Goal: Information Seeking & Learning: Learn about a topic

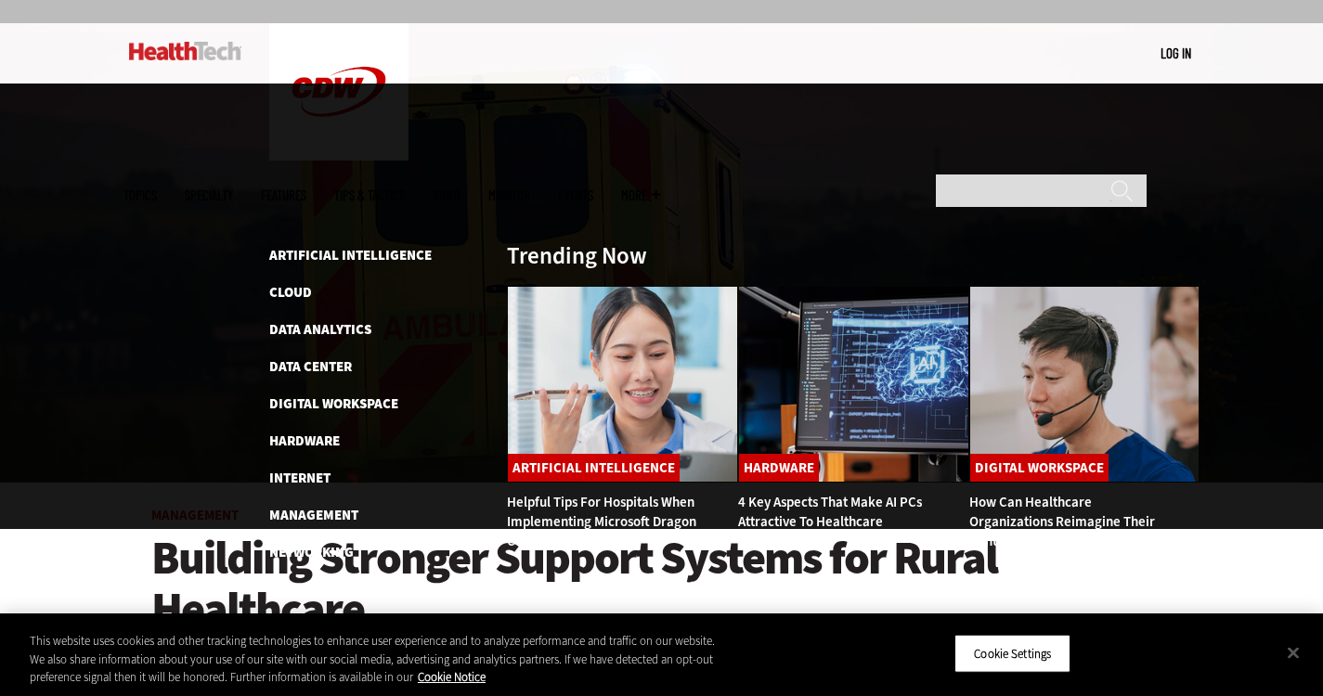
scroll to position [168, 0]
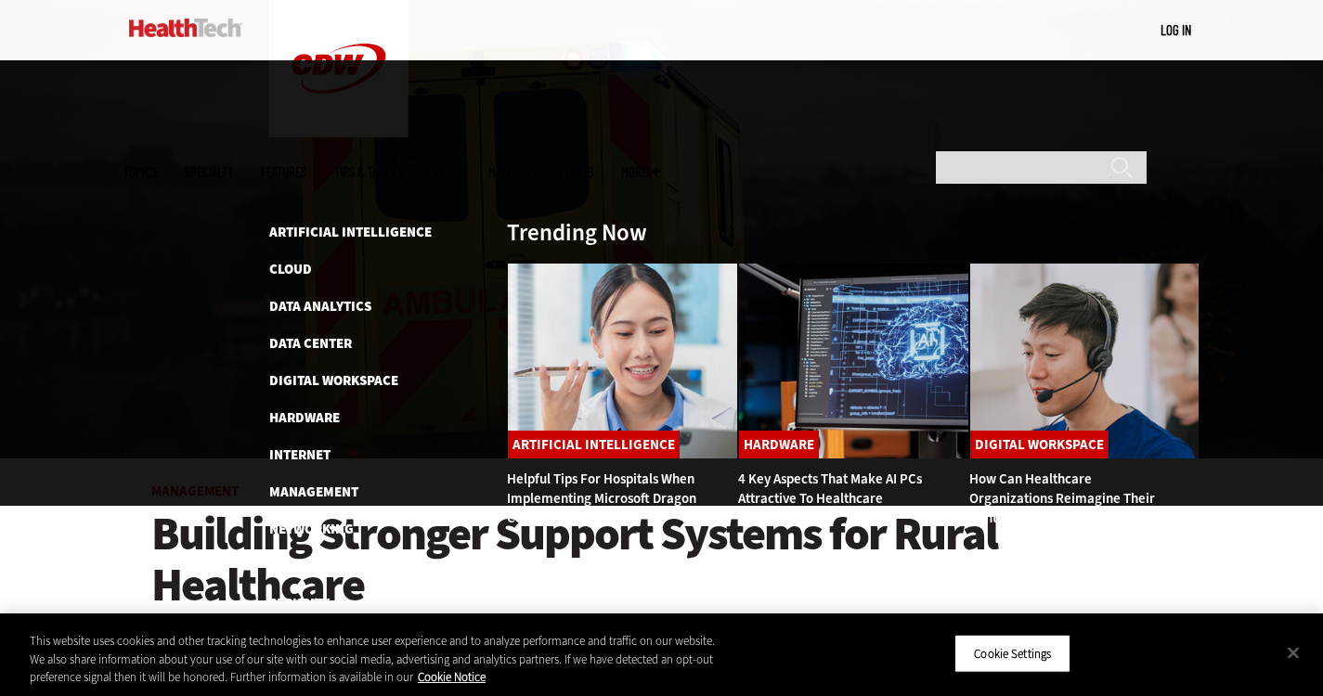
click at [327, 481] on li "Management" at bounding box center [378, 492] width 218 height 22
click at [339, 483] on link "Management" at bounding box center [313, 492] width 89 height 19
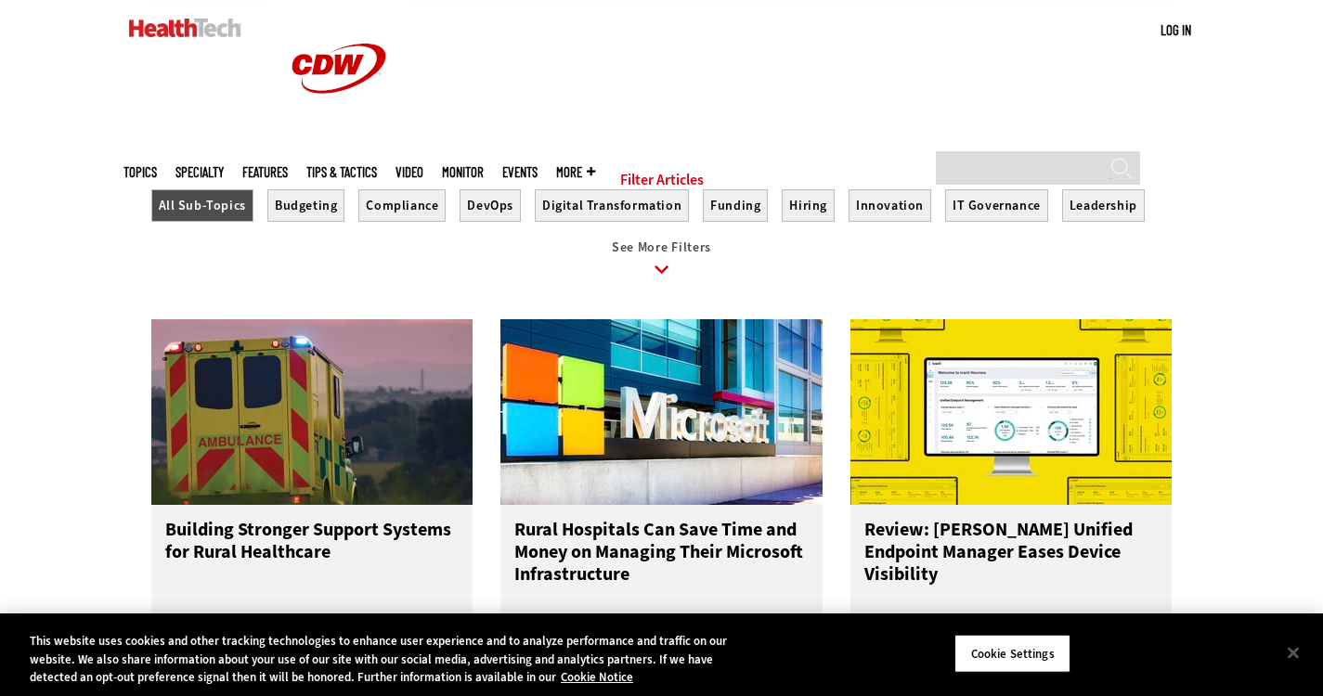
scroll to position [657, 0]
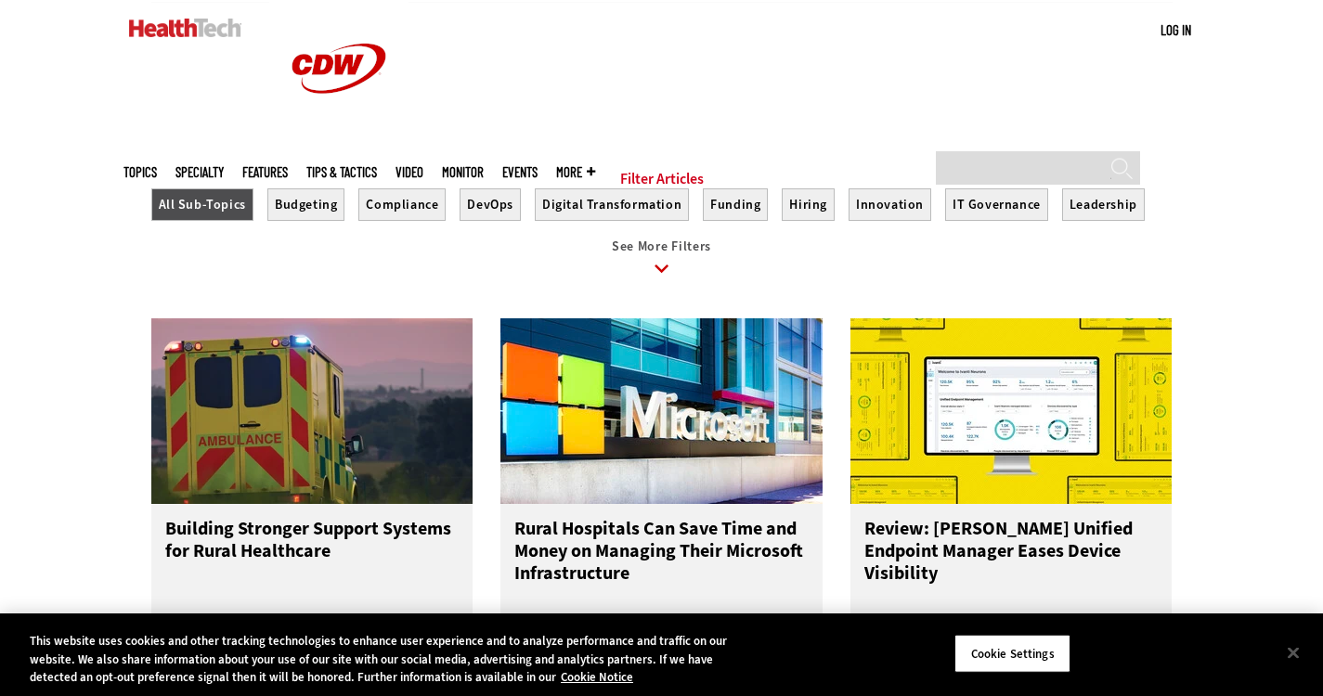
click at [1110, 201] on section "Filter Articles All Sub-Topics Budgeting Compliance DevOps Digital Transformati…" at bounding box center [661, 230] width 1021 height 121
click at [799, 221] on button "Hiring" at bounding box center [808, 204] width 53 height 32
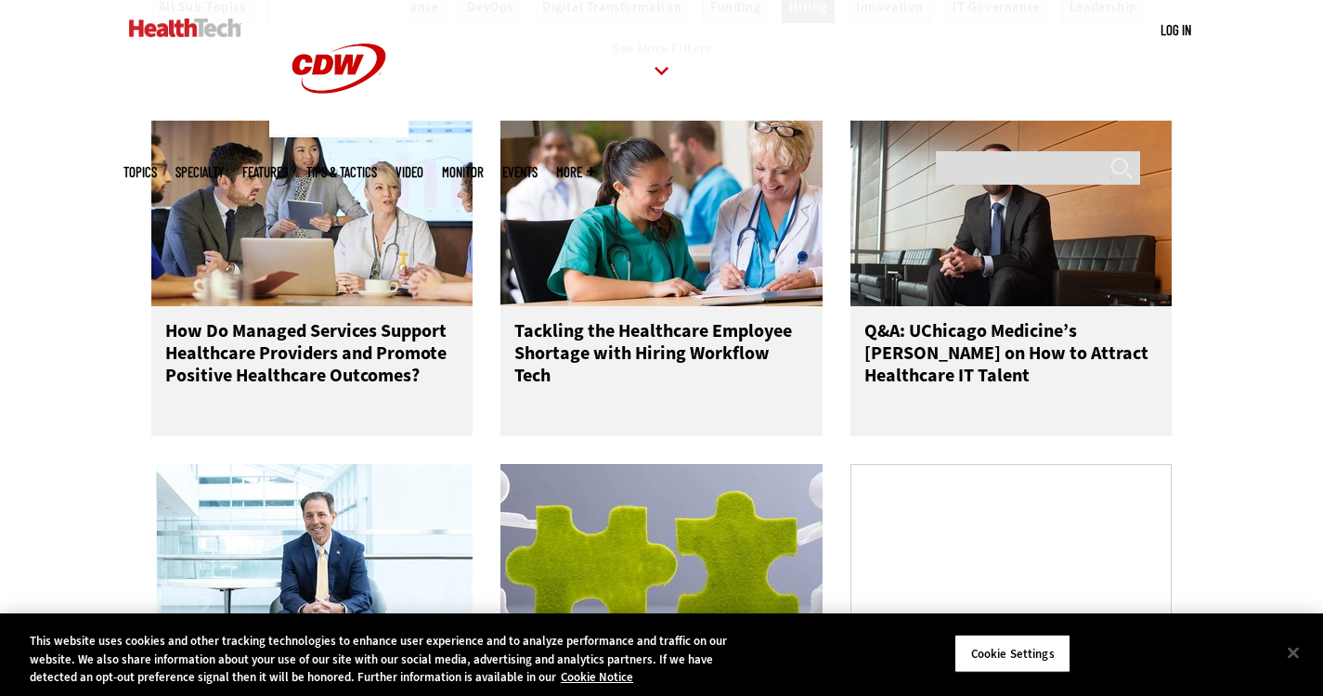
scroll to position [857, 0]
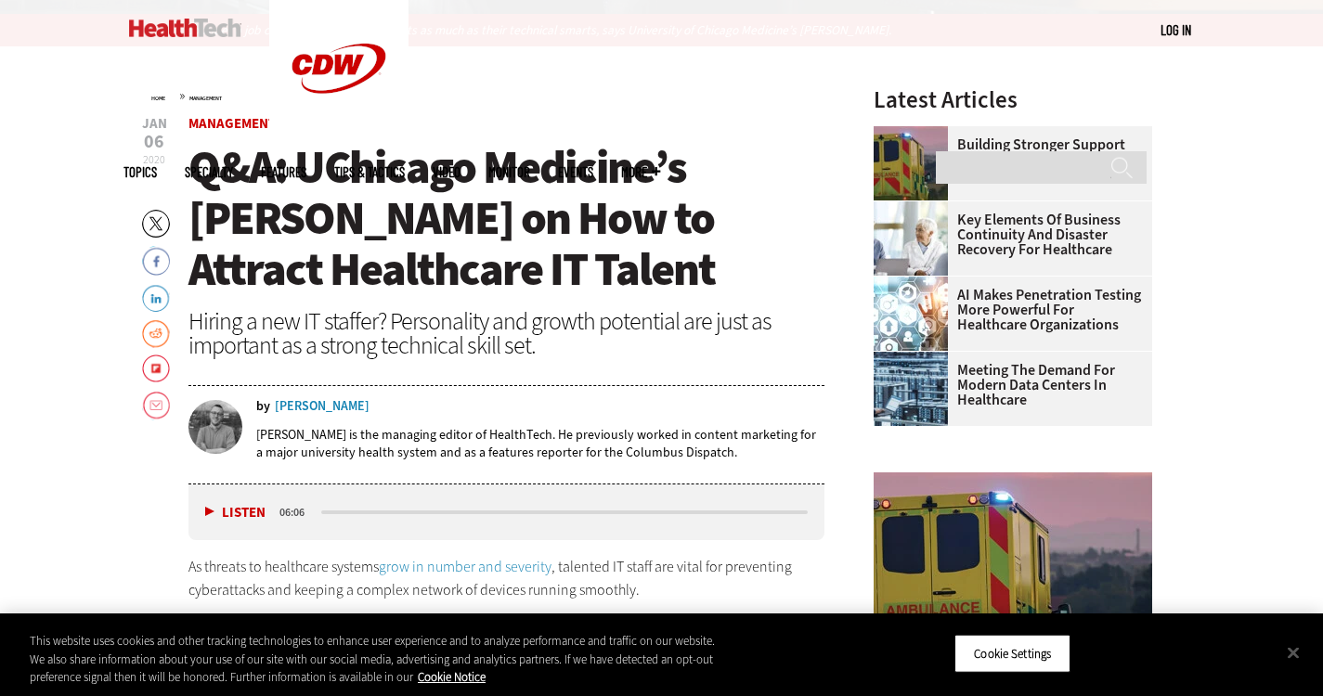
click at [314, 404] on div "[PERSON_NAME]" at bounding box center [322, 406] width 95 height 13
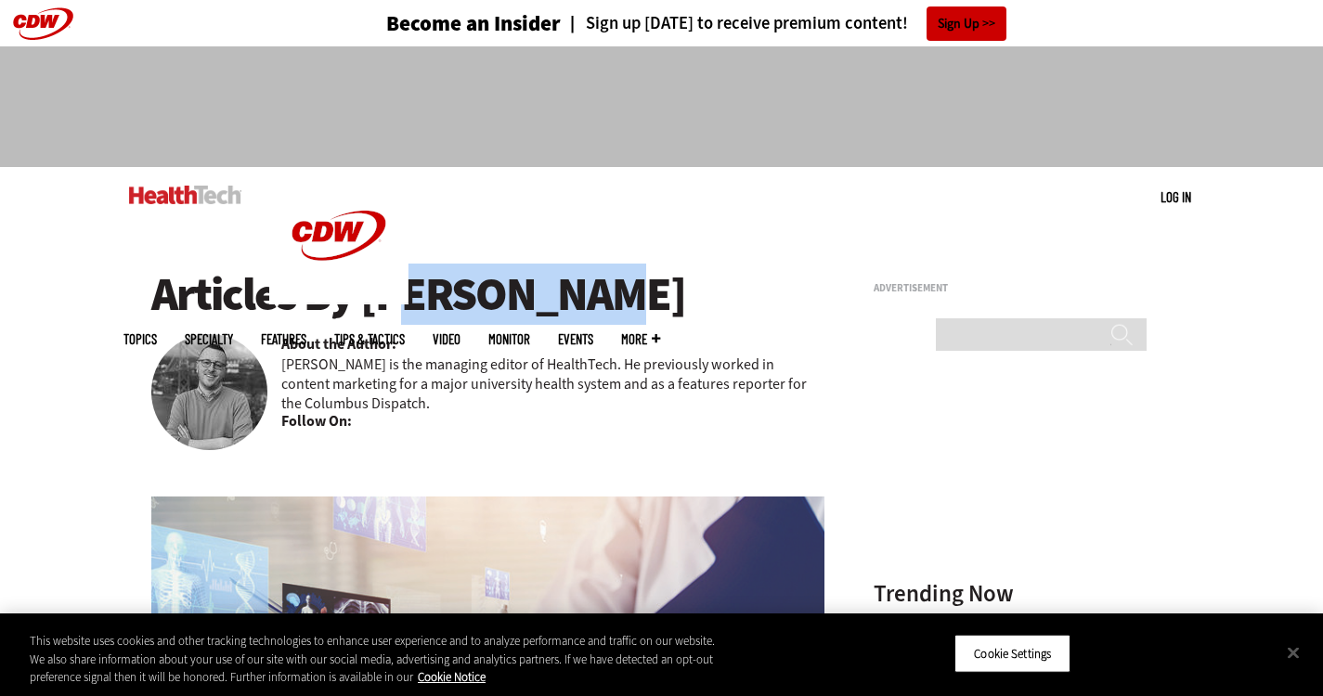
drag, startPoint x: 360, startPoint y: 291, endPoint x: 654, endPoint y: 290, distance: 293.4
click at [654, 290] on h1 "Articles By Kevin Joy" at bounding box center [488, 294] width 674 height 51
copy h1 "Kevin Joy"
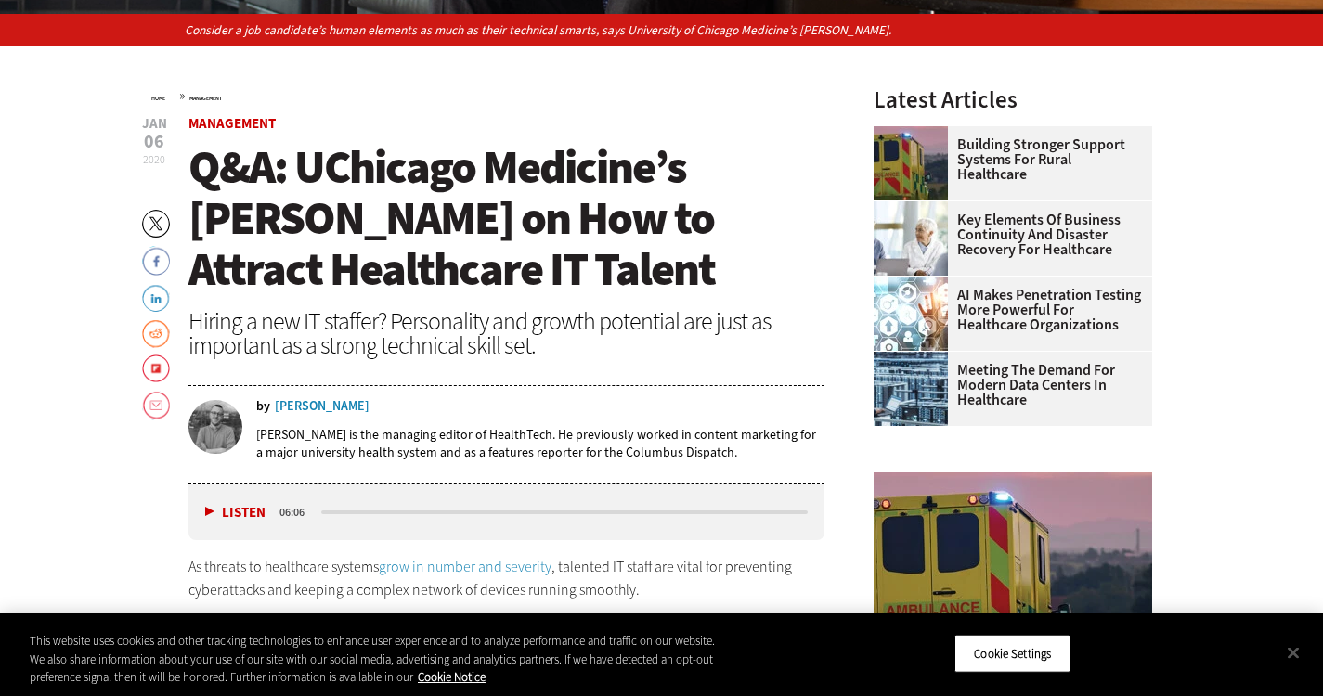
click at [293, 406] on div "Kevin Joy" at bounding box center [322, 406] width 95 height 13
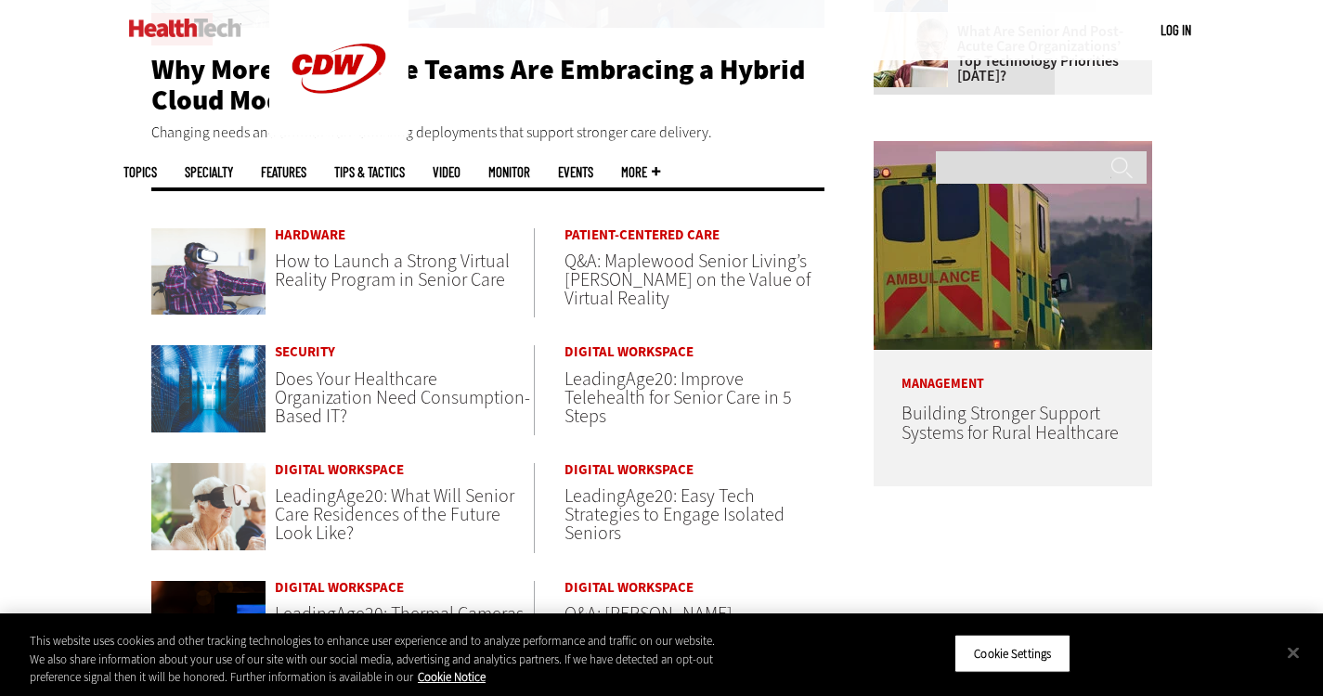
scroll to position [834, 0]
click at [363, 284] on span "How to Launch a Strong Virtual Reality Program in Senior Care" at bounding box center [392, 270] width 235 height 44
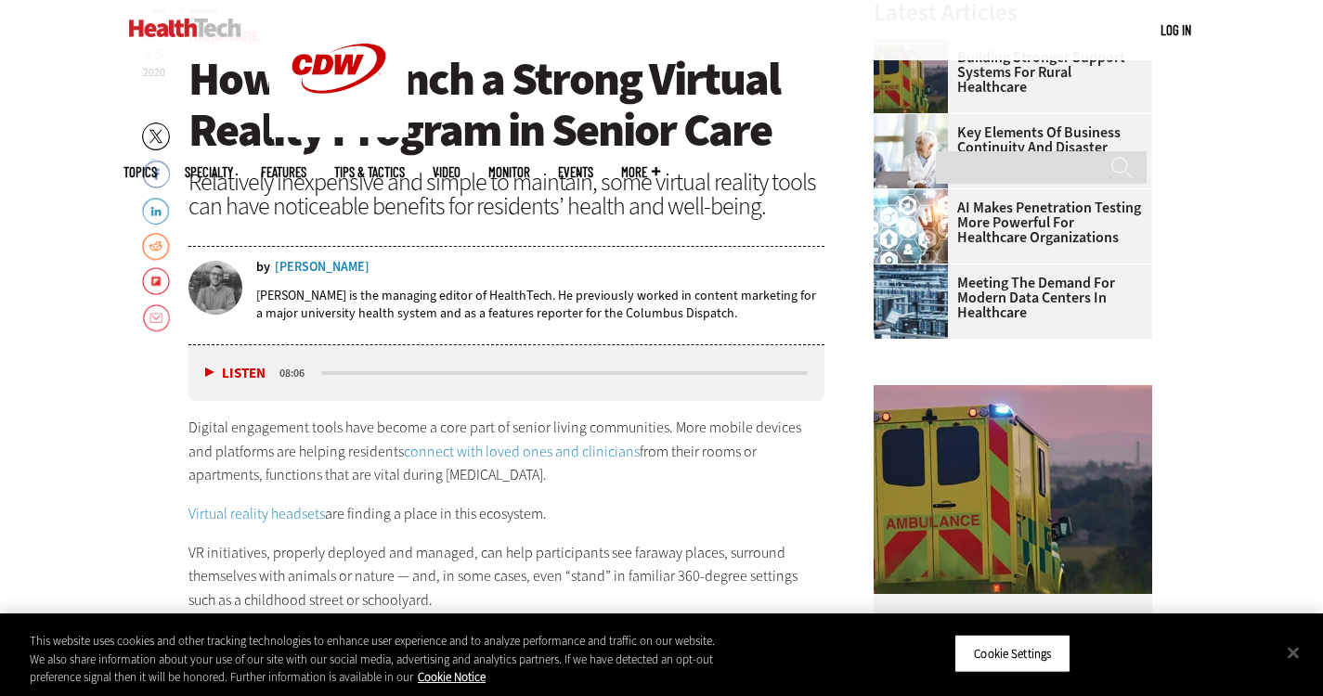
scroll to position [662, 0]
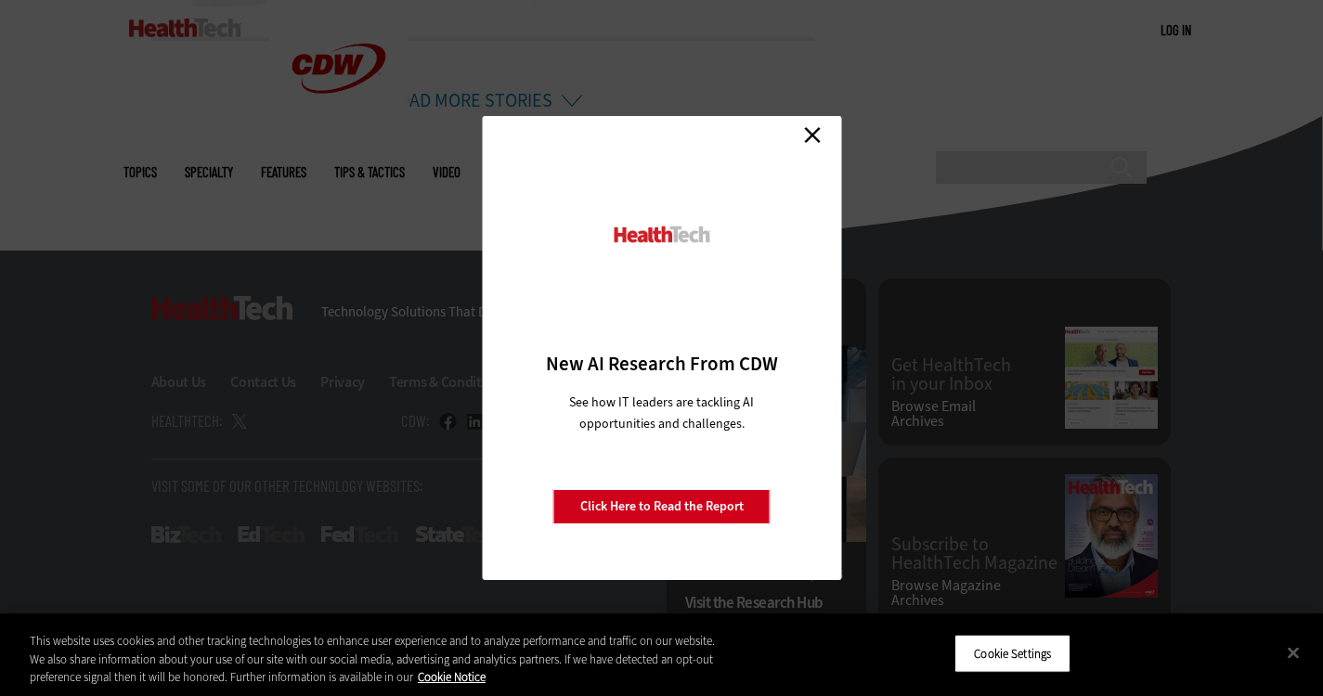
click at [820, 136] on link "Close" at bounding box center [812, 135] width 28 height 28
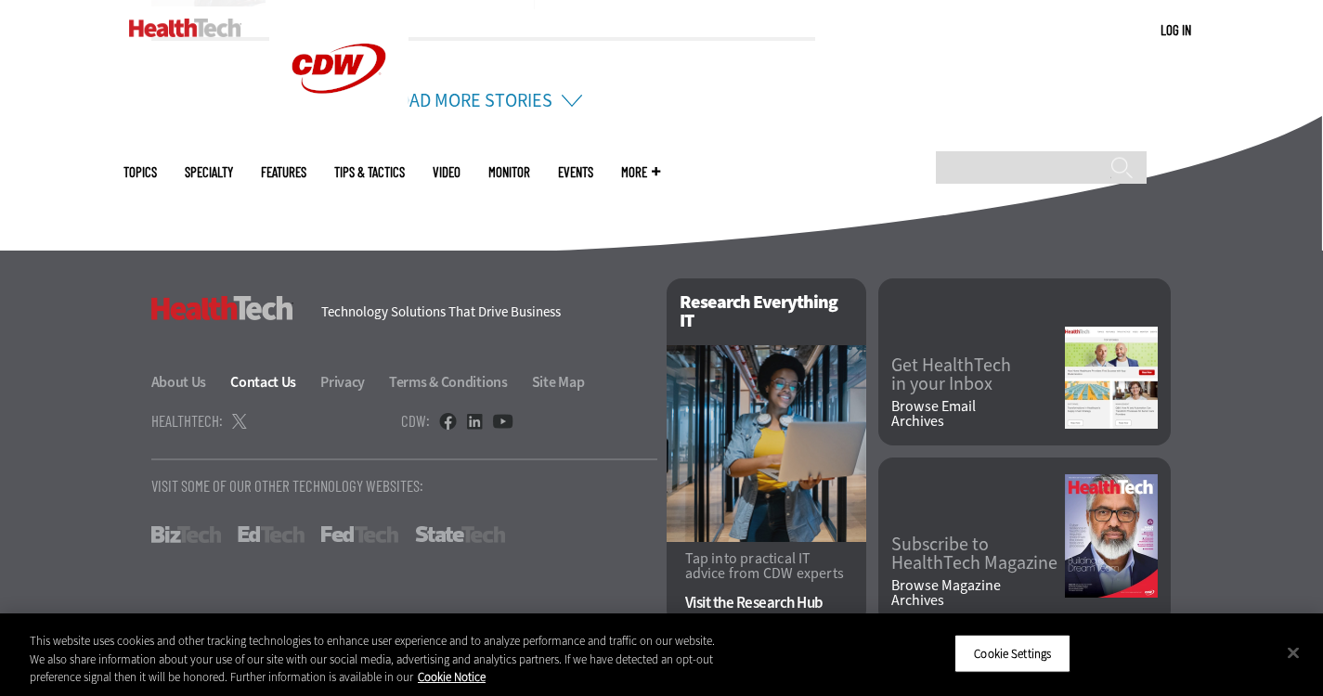
click at [253, 385] on link "Contact Us" at bounding box center [273, 381] width 87 height 19
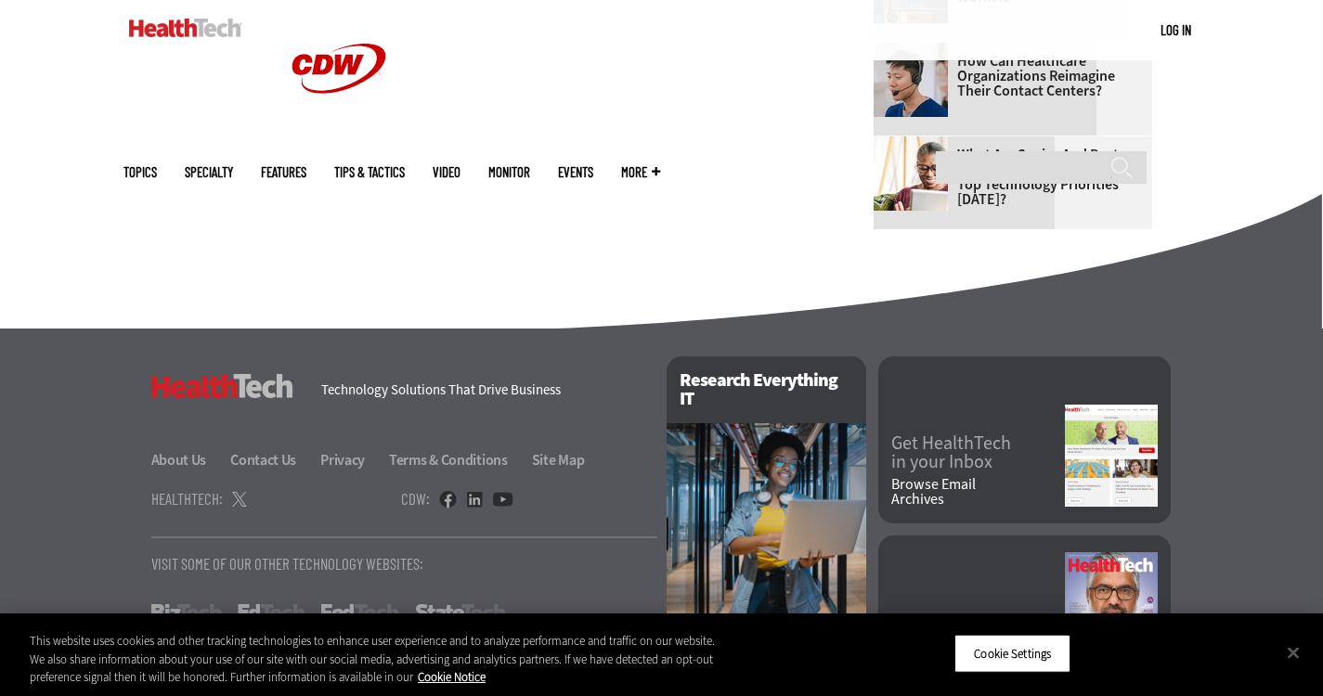
scroll to position [1314, 0]
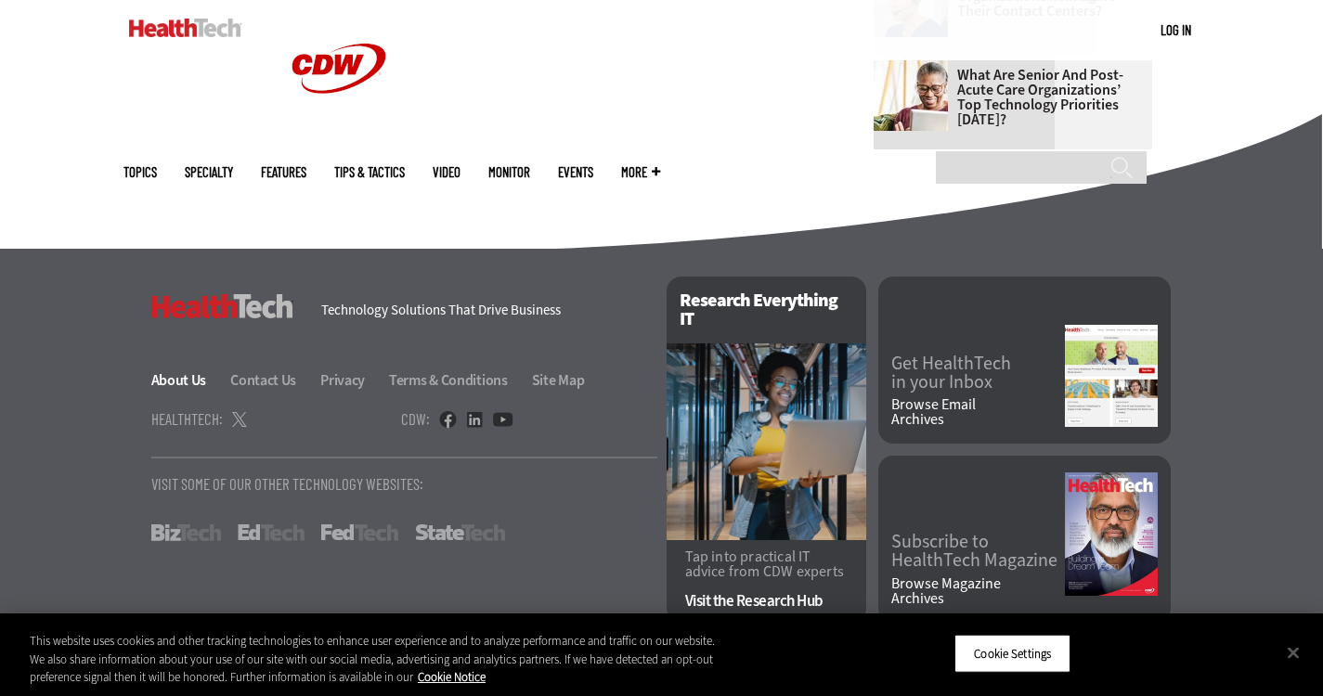
click at [176, 380] on link "About Us" at bounding box center [189, 379] width 77 height 19
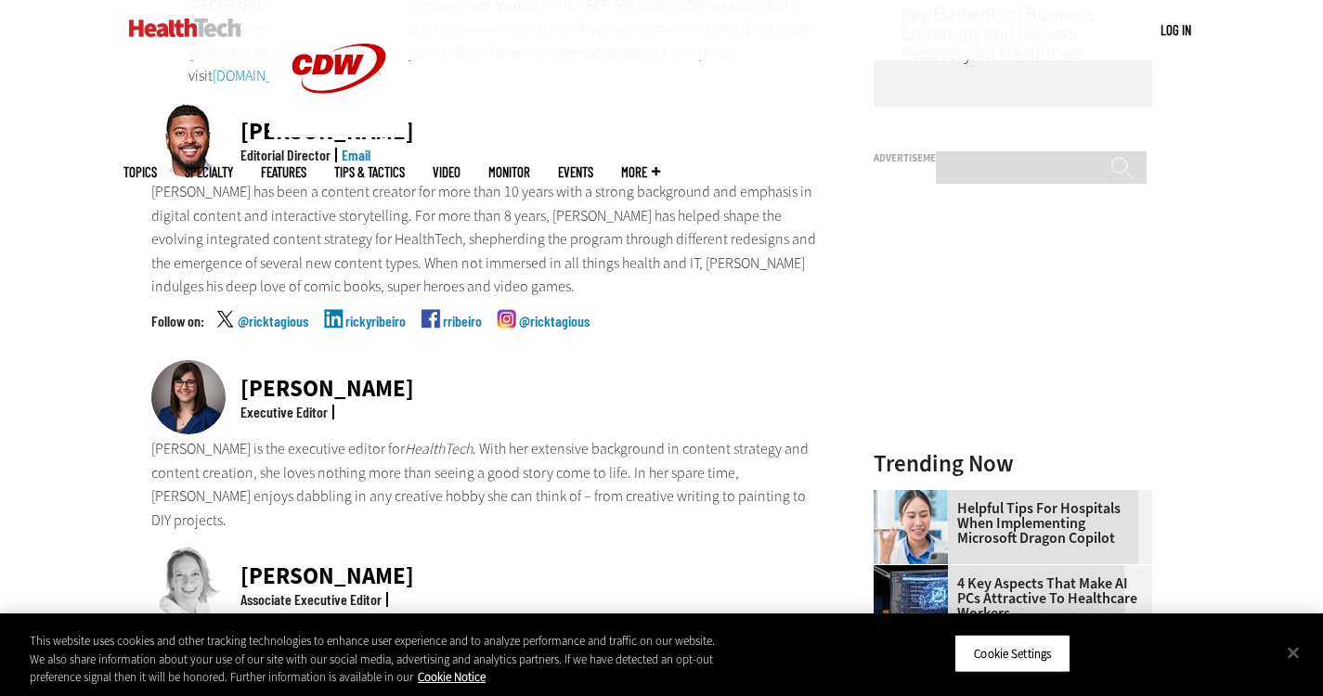
scroll to position [540, 0]
click at [428, 361] on div "Nicole Scilingo Executive Editor" at bounding box center [488, 399] width 674 height 77
drag, startPoint x: 428, startPoint y: 106, endPoint x: 237, endPoint y: 98, distance: 191.4
click at [237, 104] on div "Ricky Ribeiro Editorial Director Email" at bounding box center [488, 142] width 674 height 77
copy div "Ricky Ribeiro"
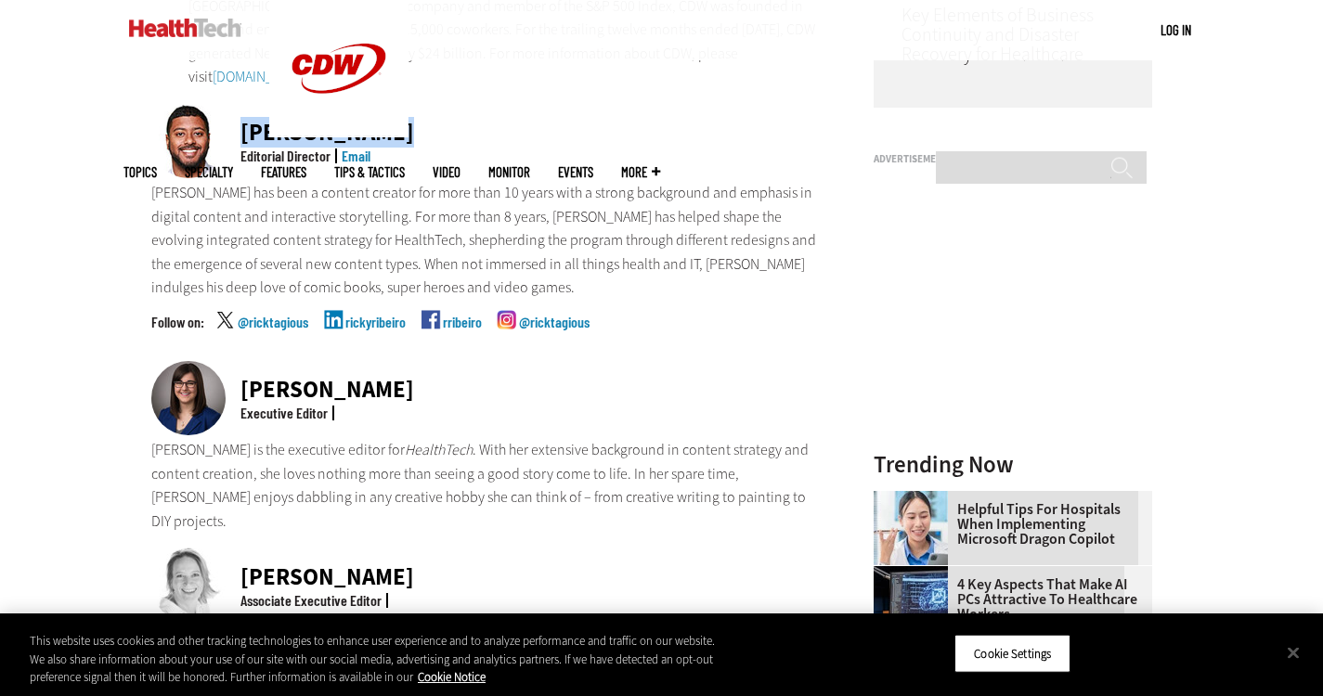
drag, startPoint x: 416, startPoint y: 356, endPoint x: 214, endPoint y: 365, distance: 202.6
click at [214, 365] on div "Nicole Scilingo Executive Editor" at bounding box center [488, 399] width 674 height 77
copy div "Nicole Scilingo"
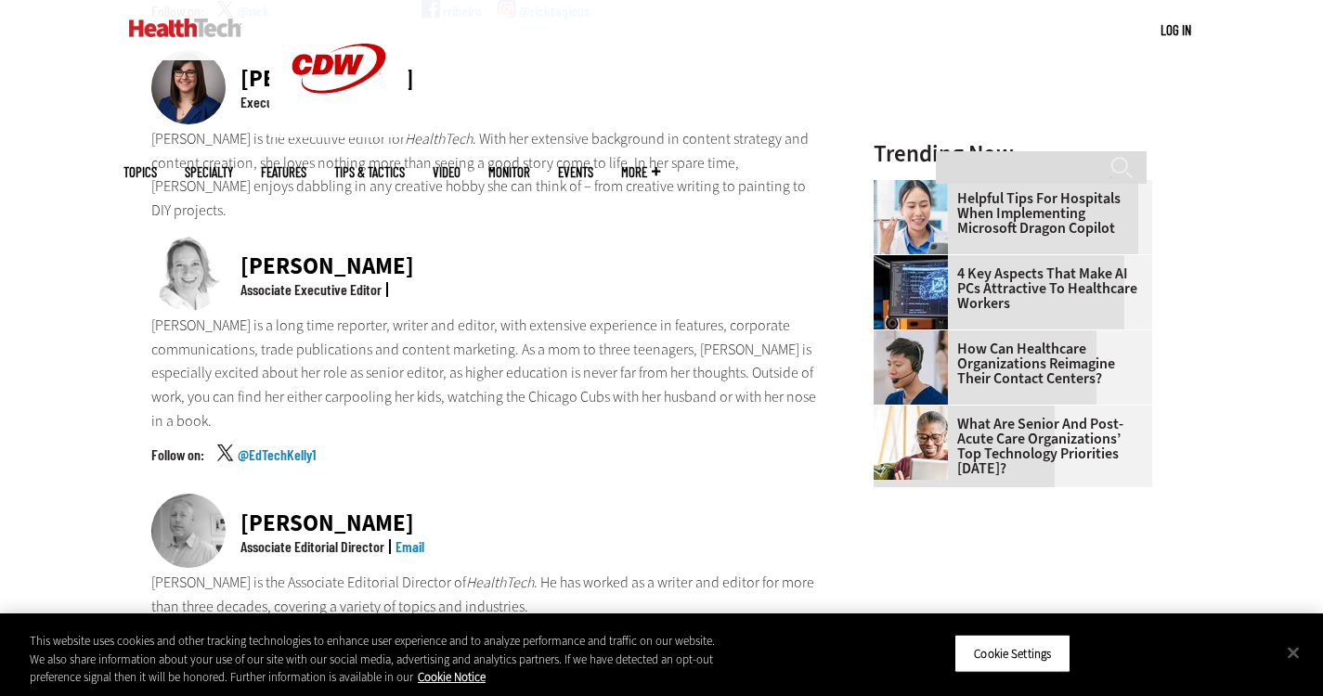
scroll to position [859, 0]
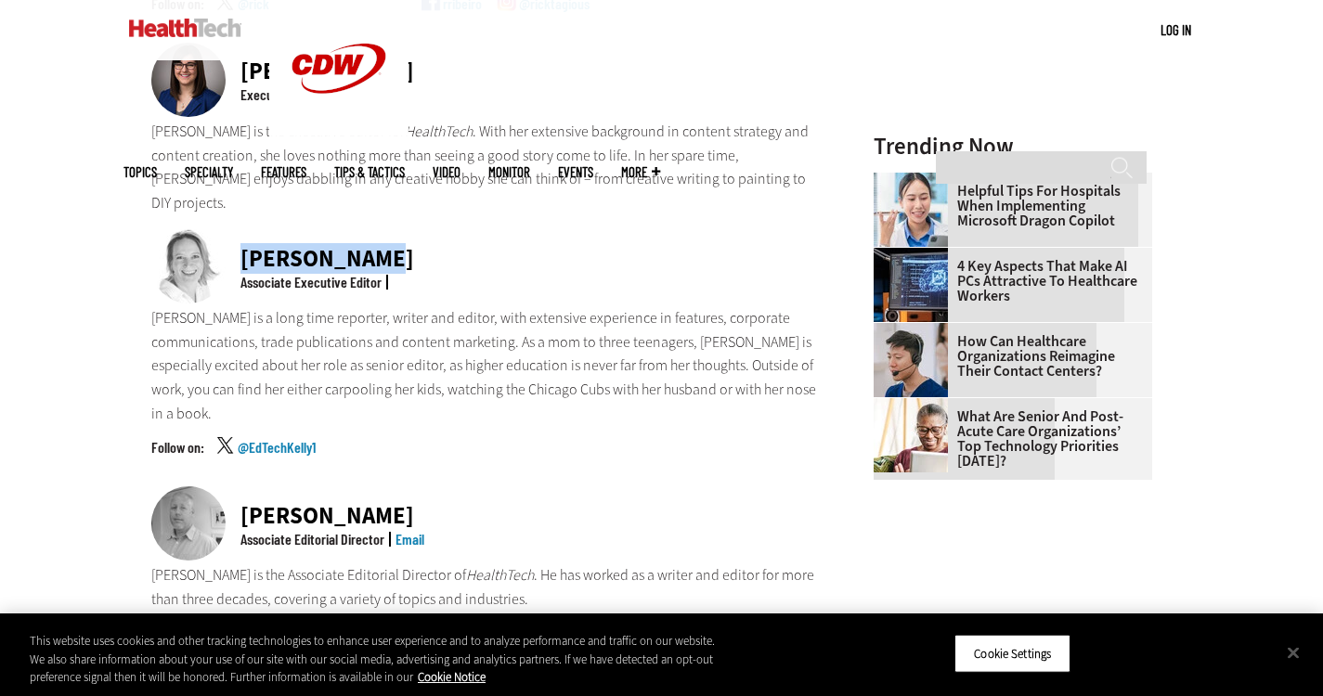
drag, startPoint x: 377, startPoint y: 204, endPoint x: 235, endPoint y: 205, distance: 142.1
click at [235, 229] on div "Kelly Konrad Associate Executive Editor" at bounding box center [488, 267] width 674 height 77
copy div "Kelly Konrad"
drag, startPoint x: 243, startPoint y: 445, endPoint x: 411, endPoint y: 440, distance: 168.1
click at [411, 504] on div "Matt McLaughlin" at bounding box center [332, 515] width 184 height 23
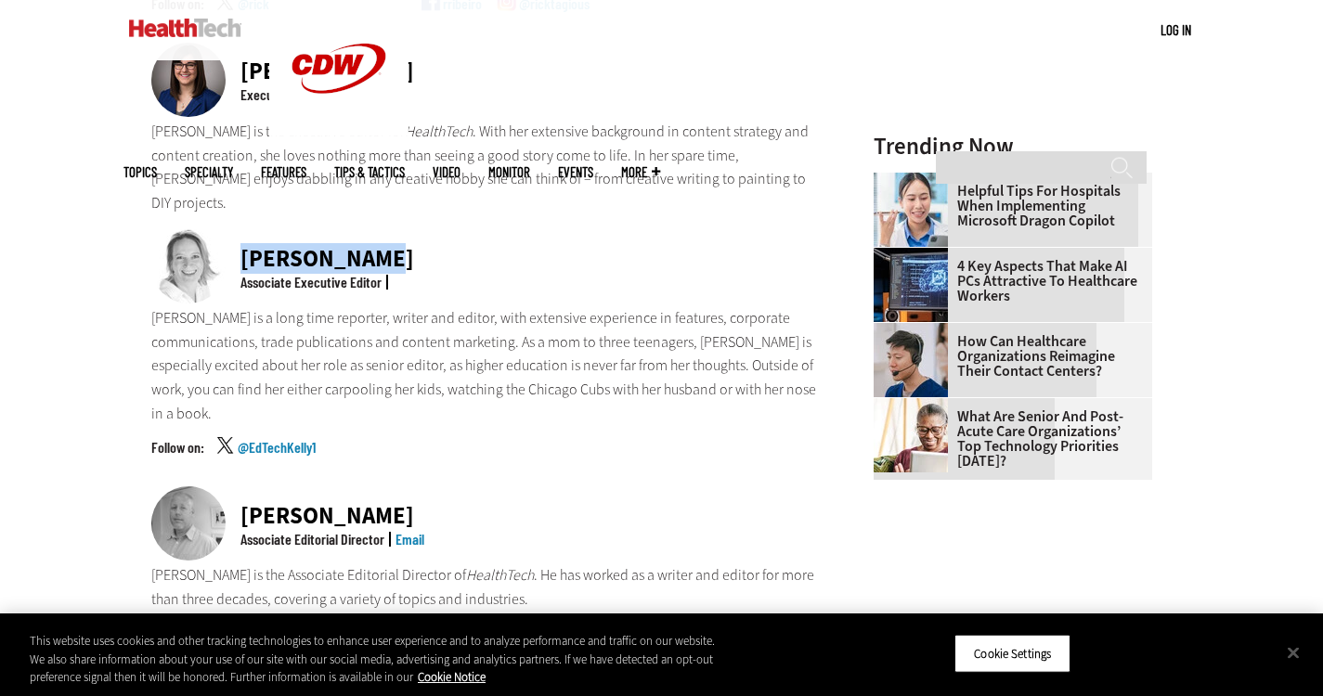
copy div "Matt McLaughlin"
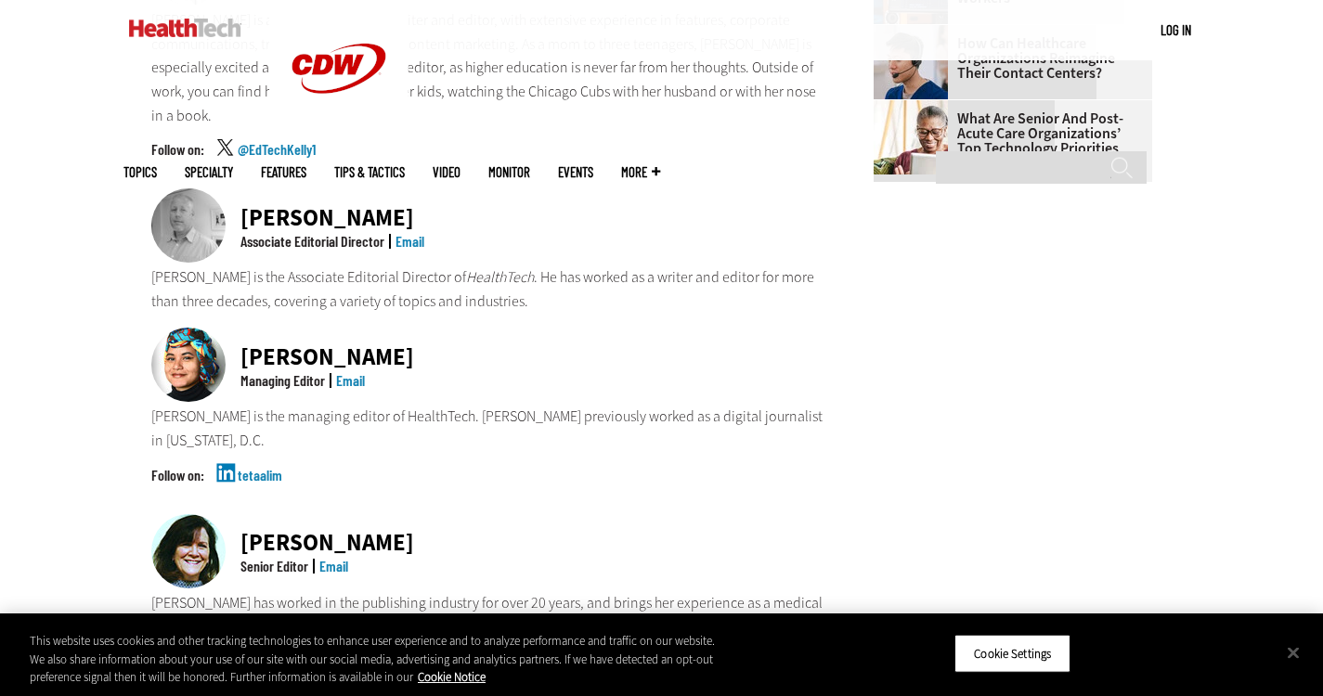
scroll to position [1158, 0]
drag, startPoint x: 240, startPoint y: 279, endPoint x: 353, endPoint y: 274, distance: 112.5
click at [353, 344] on div "Teta Alim" at bounding box center [327, 355] width 174 height 23
copy div "Teta Alim"
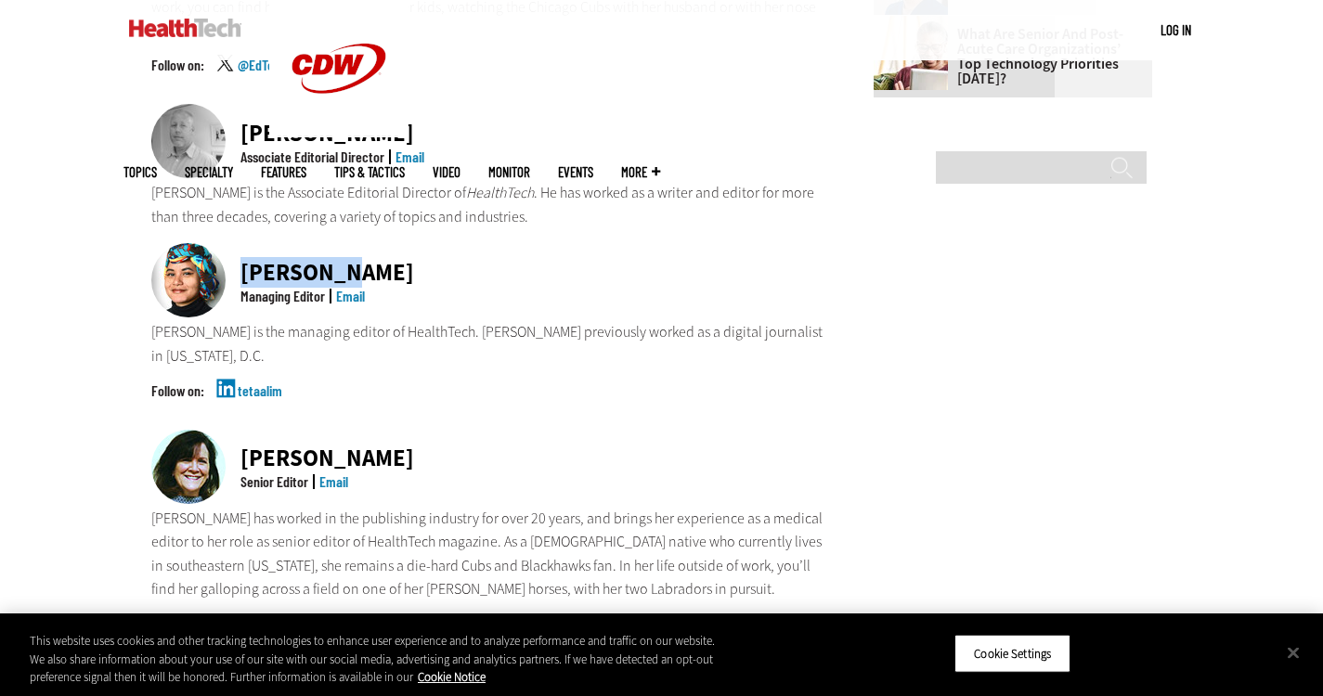
drag, startPoint x: 409, startPoint y: 367, endPoint x: 236, endPoint y: 357, distance: 173.9
click at [236, 430] on div "Jean Dal Porto Senior Editor Email" at bounding box center [488, 468] width 674 height 77
copy div "Jean Dal Porto"
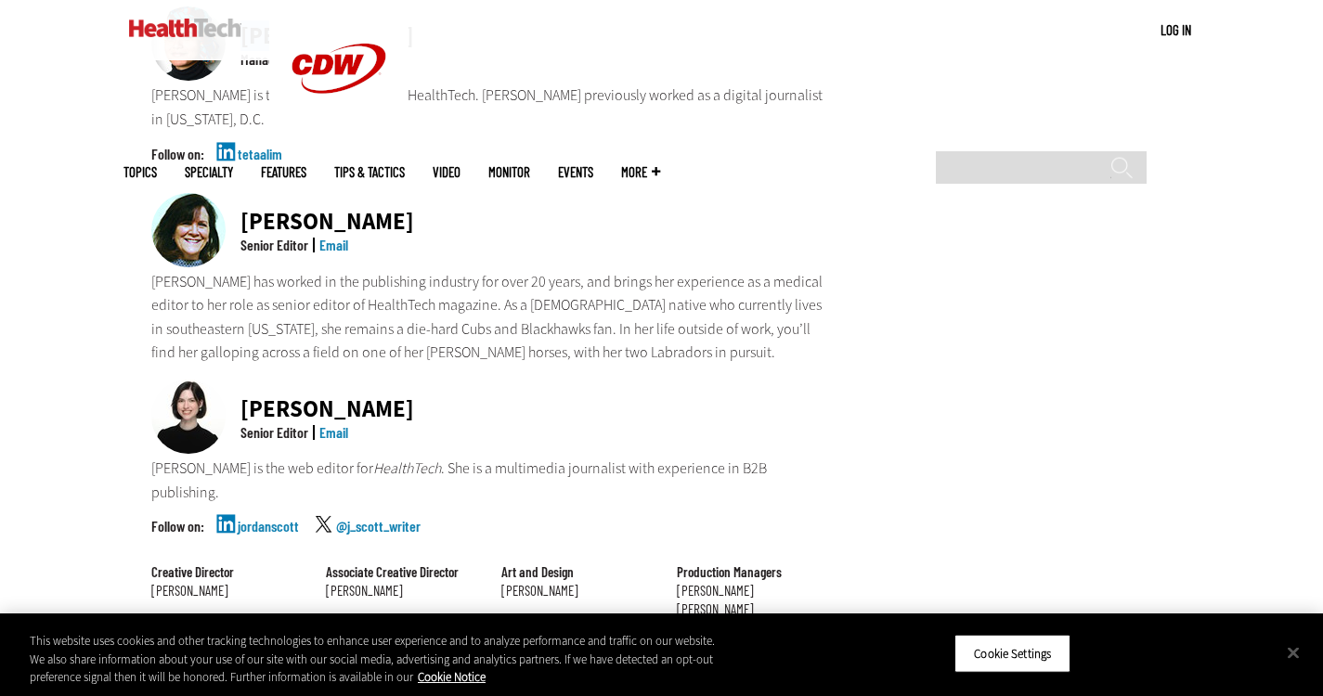
scroll to position [1504, 0]
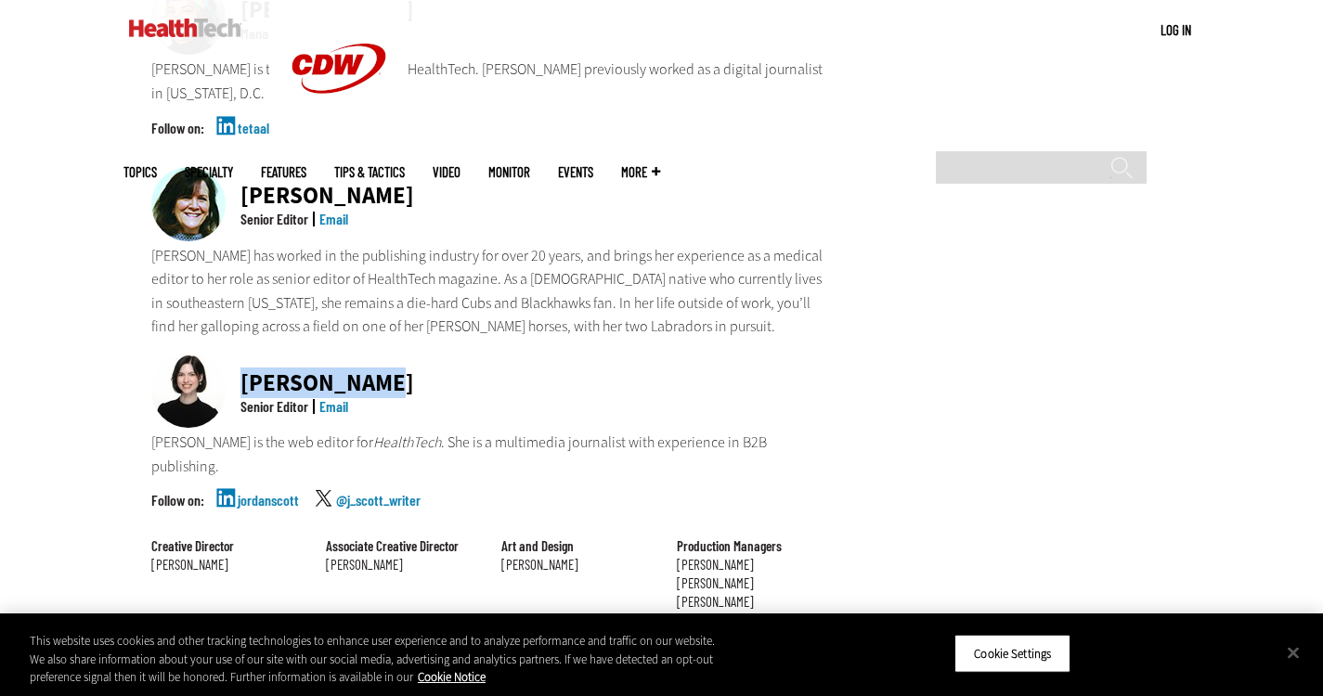
drag, startPoint x: 393, startPoint y: 284, endPoint x: 240, endPoint y: 286, distance: 152.3
click at [240, 354] on div "Jordan Scott Senior Editor Email" at bounding box center [488, 392] width 674 height 77
copy div "Jordan Scott"
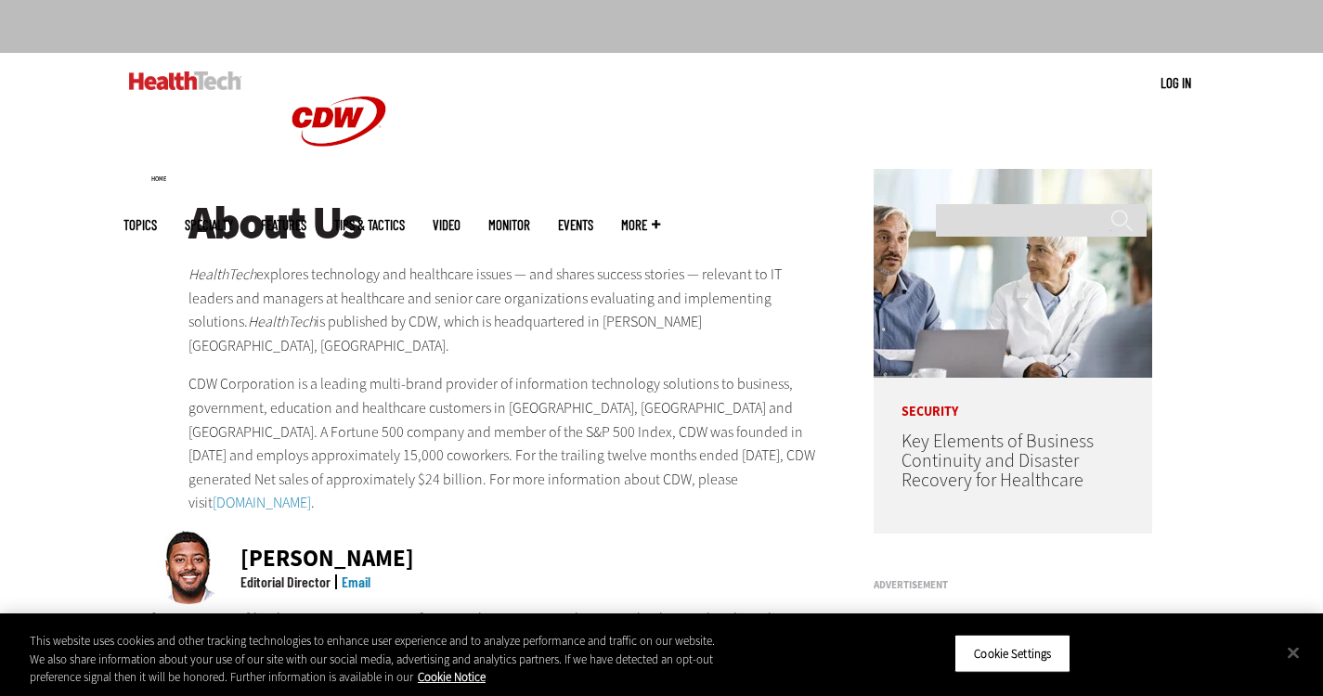
scroll to position [112, 0]
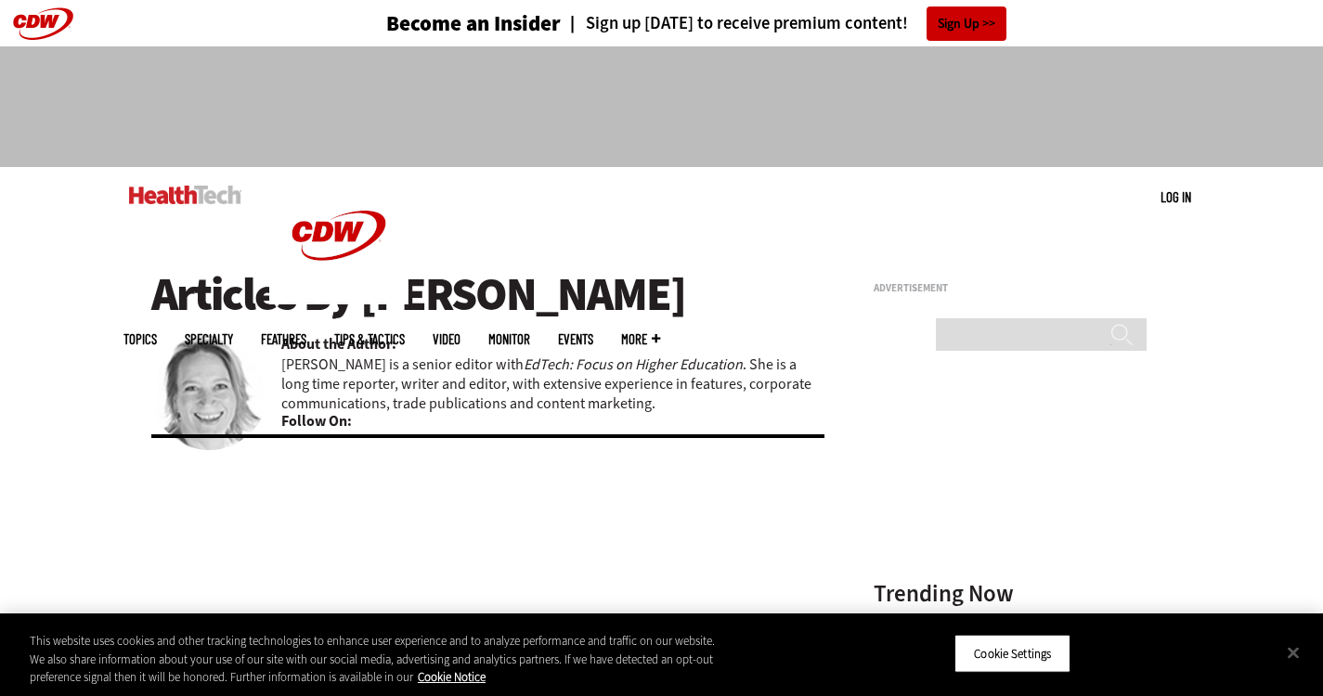
drag, startPoint x: 616, startPoint y: 295, endPoint x: 374, endPoint y: 301, distance: 241.5
click at [374, 301] on h1 "Articles By Kelly Konrad" at bounding box center [488, 294] width 674 height 51
copy h1 "elly Konrad"
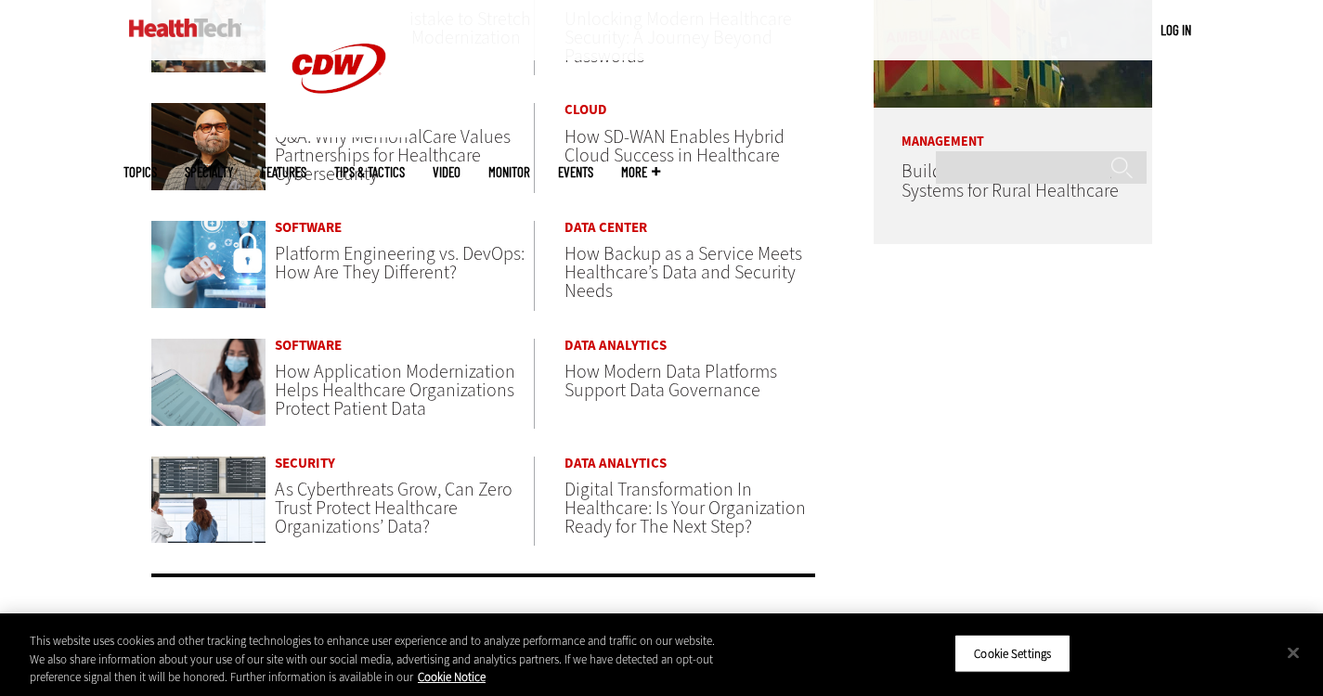
scroll to position [1077, 0]
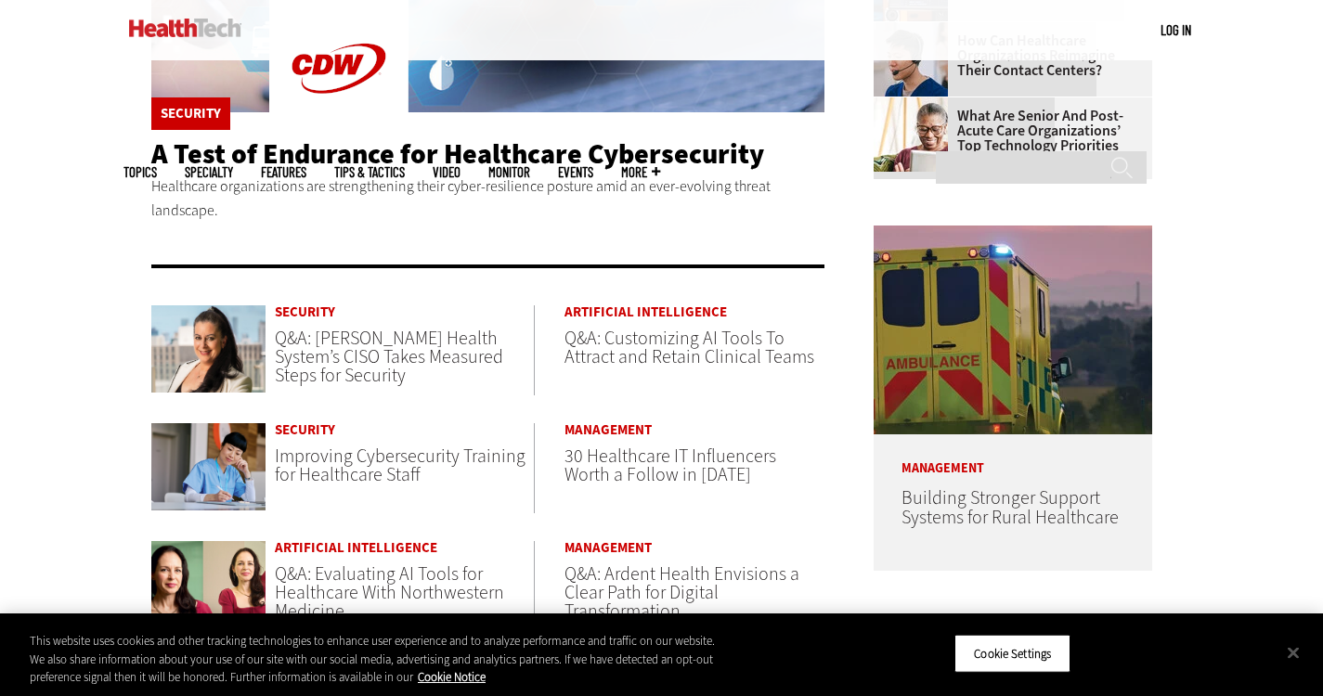
scroll to position [749, 0]
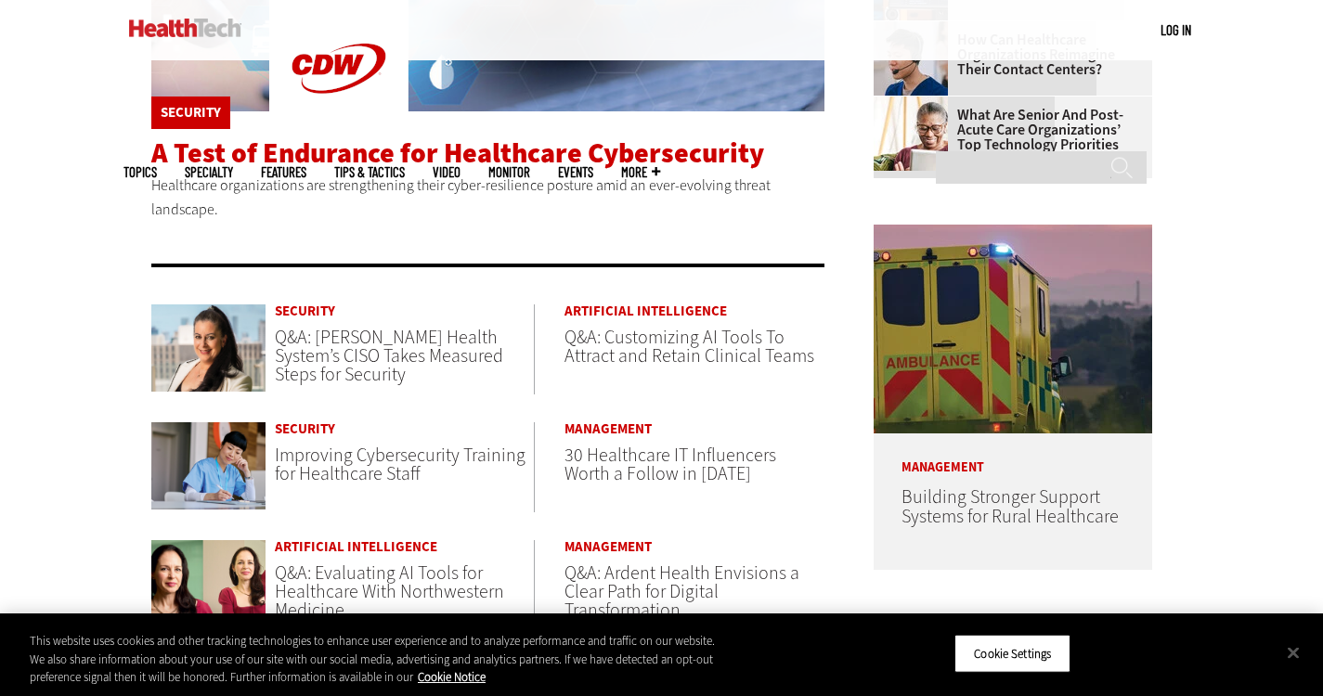
click at [230, 169] on span "A Test of Endurance for Healthcare Cybersecurity" at bounding box center [457, 153] width 613 height 37
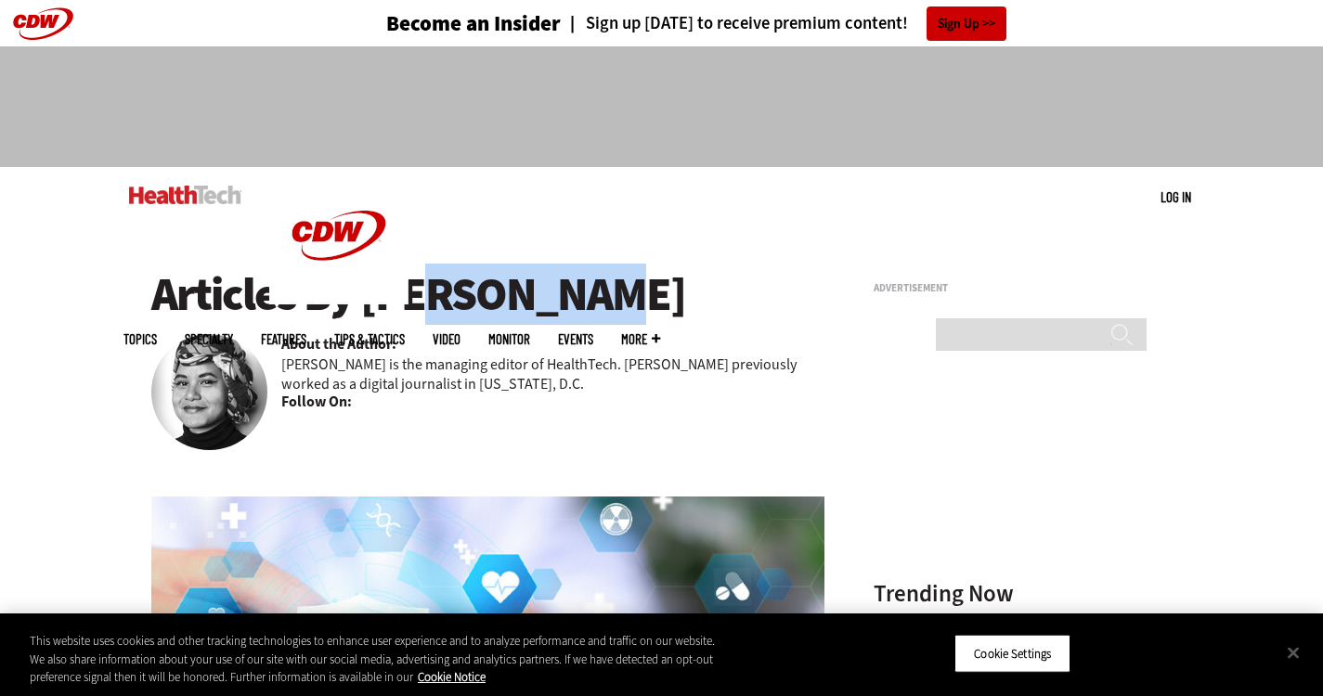
drag, startPoint x: 370, startPoint y: 292, endPoint x: 528, endPoint y: 289, distance: 157.9
click at [528, 289] on h1 "Articles By [PERSON_NAME]" at bounding box center [488, 294] width 674 height 51
copy h1 "eta Alim"
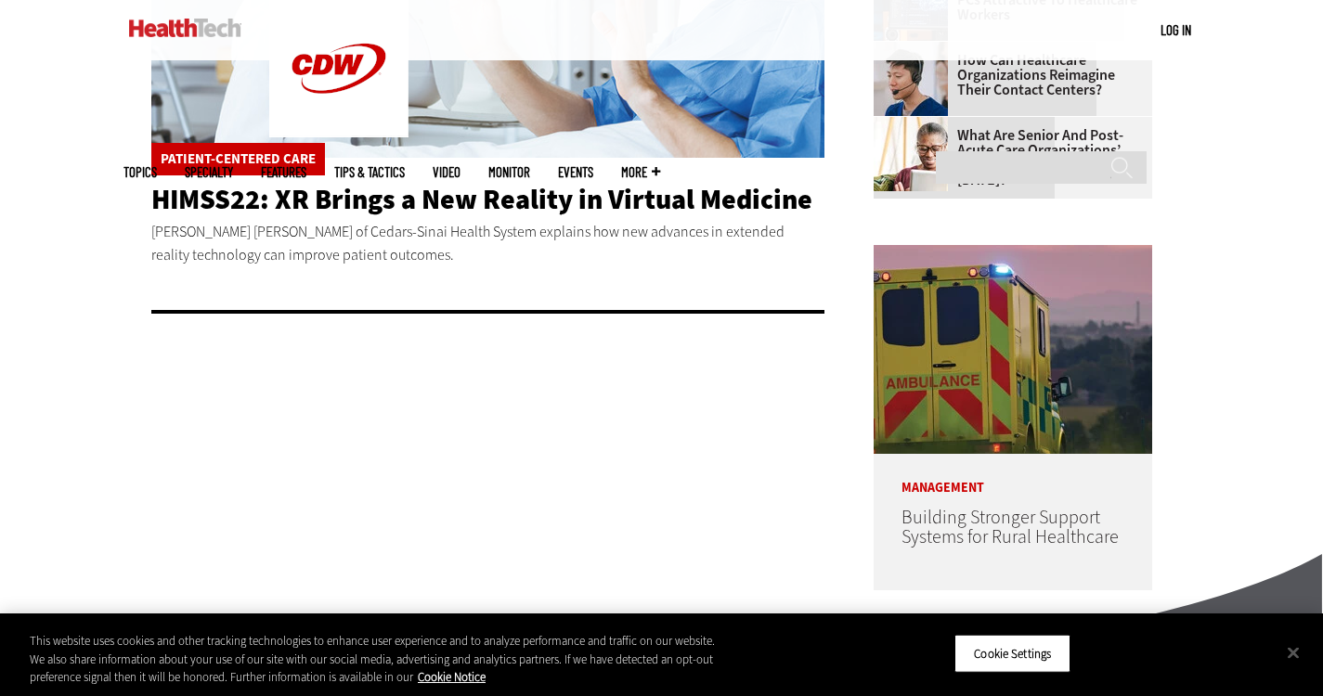
scroll to position [755, 0]
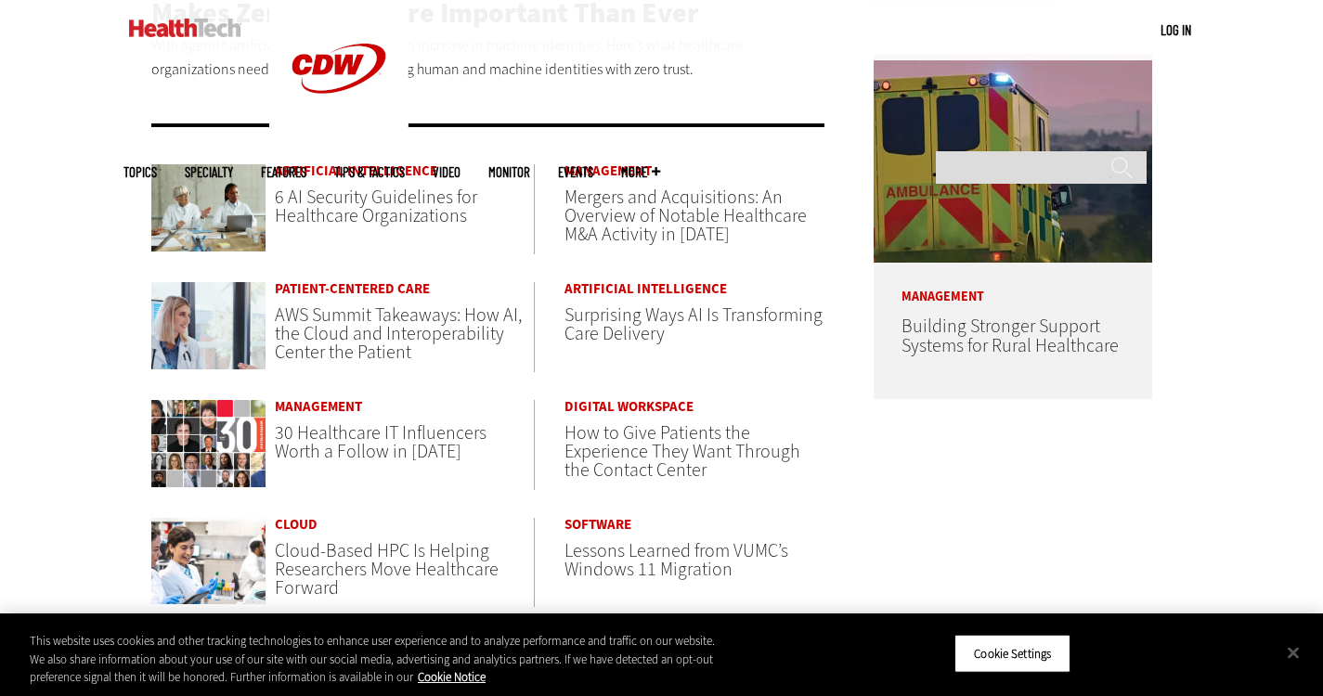
scroll to position [557, 0]
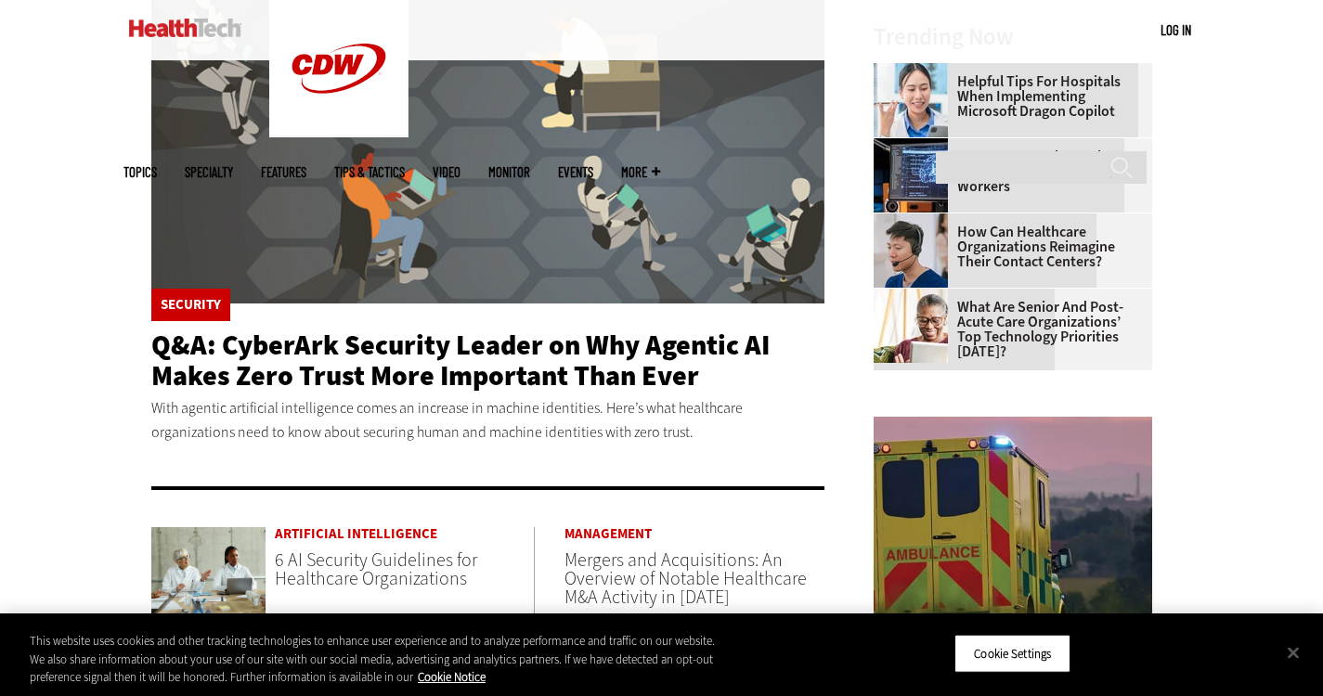
click at [257, 325] on article "Security Q&A: CyberArk Security Leader on Why Agentic AI Makes Zero Trust More …" at bounding box center [488, 184] width 674 height 549
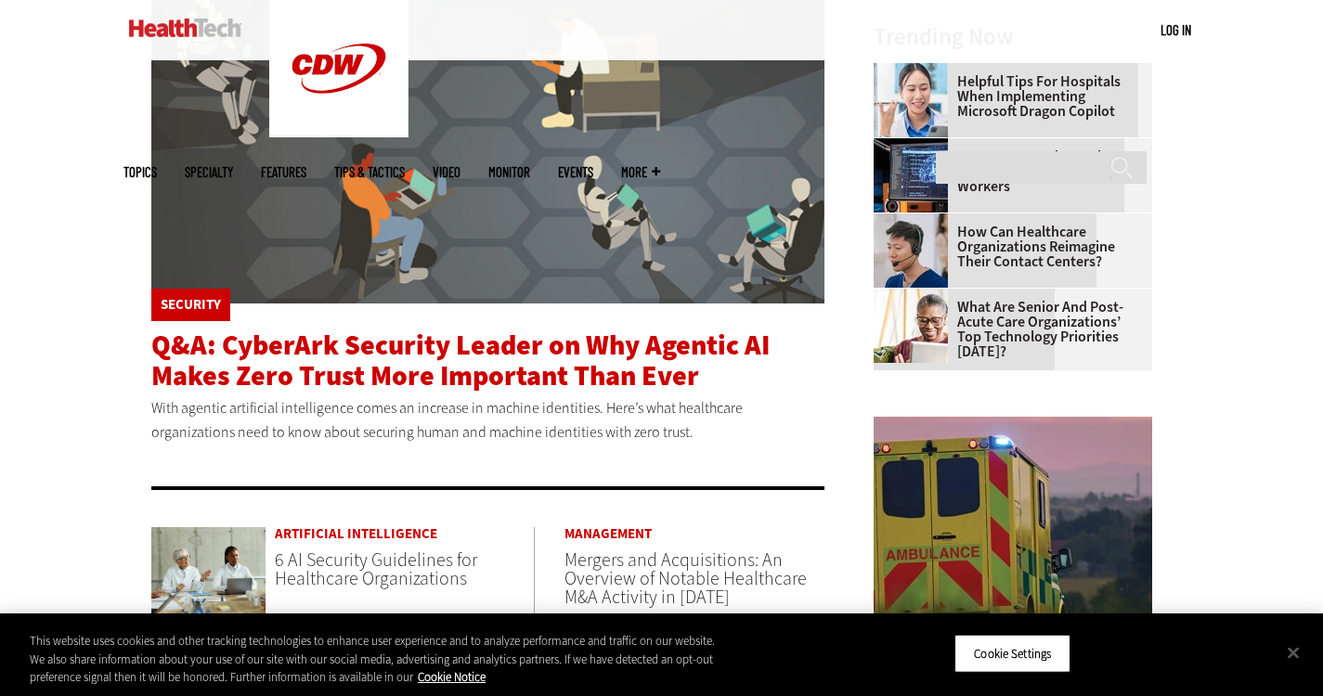
click at [255, 362] on span "Q&A: CyberArk Security Leader on Why Agentic AI Makes Zero Trust More Important…" at bounding box center [460, 361] width 618 height 68
